Goal: Task Accomplishment & Management: Use online tool/utility

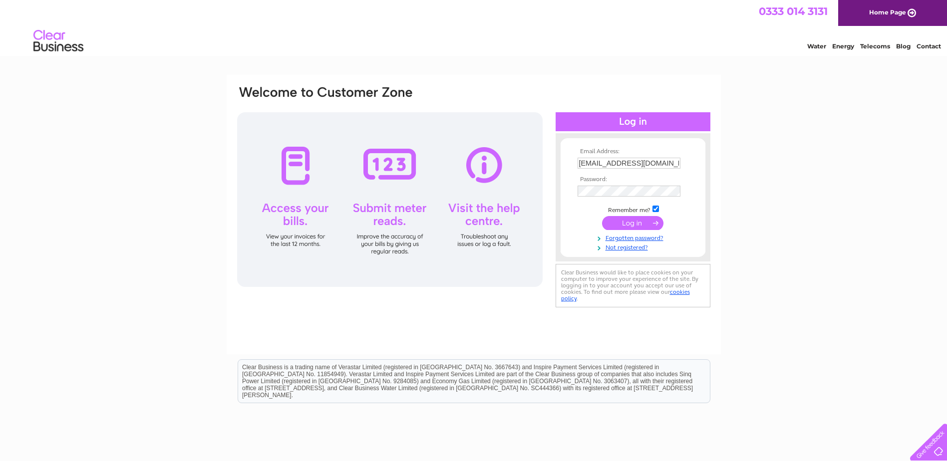
scroll to position [0, 39]
click at [677, 162] on input "accounts.sittingbourne@cinchstorage.co.uk" at bounding box center [629, 163] width 103 height 11
type input "accounts.gillingham@cinchstorage.co.uk"
click at [630, 225] on input "submit" at bounding box center [632, 223] width 61 height 14
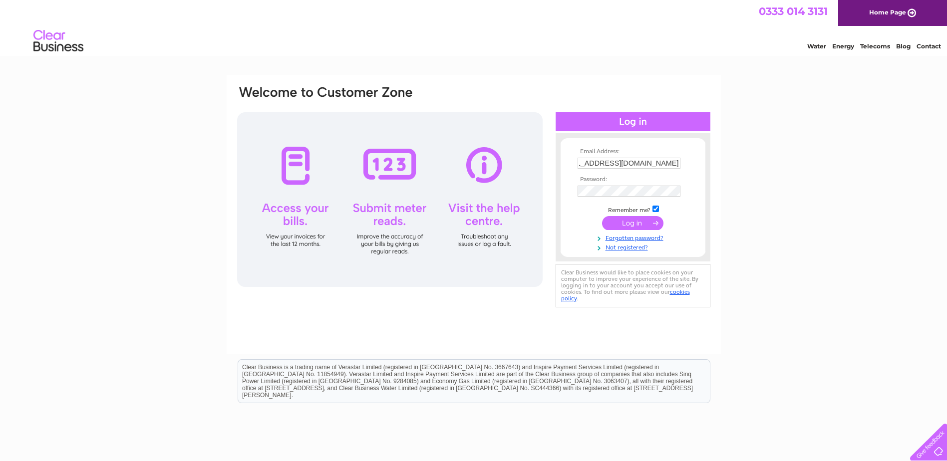
scroll to position [0, 0]
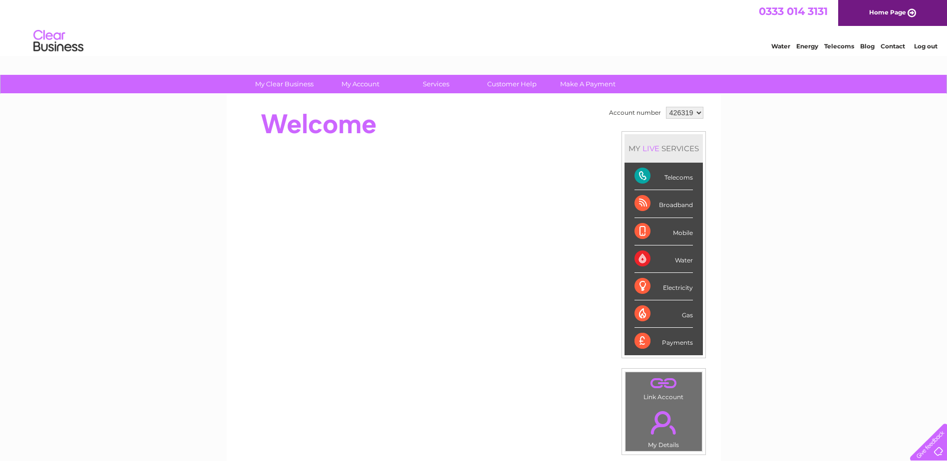
click at [666, 292] on div "Electricity" at bounding box center [664, 286] width 58 height 27
click at [685, 286] on div "Electricity" at bounding box center [664, 286] width 58 height 27
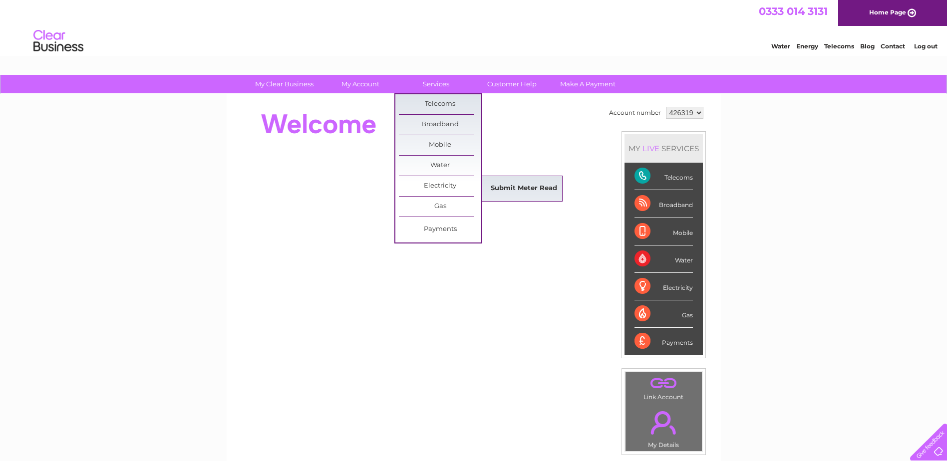
click at [509, 195] on link "Submit Meter Read" at bounding box center [524, 189] width 82 height 20
